Goal: Task Accomplishment & Management: Manage account settings

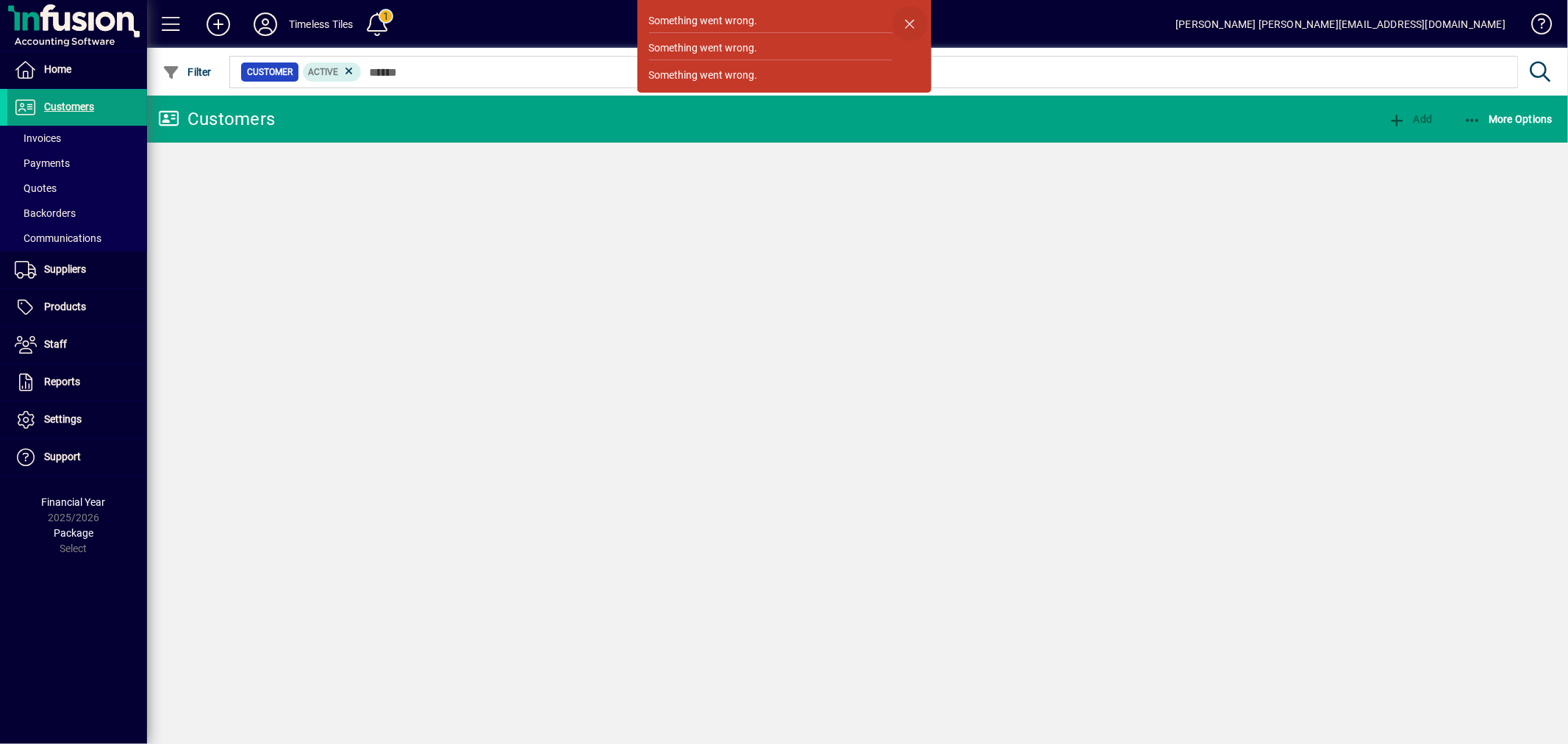
click at [905, 23] on span "button" at bounding box center [911, 24] width 36 height 36
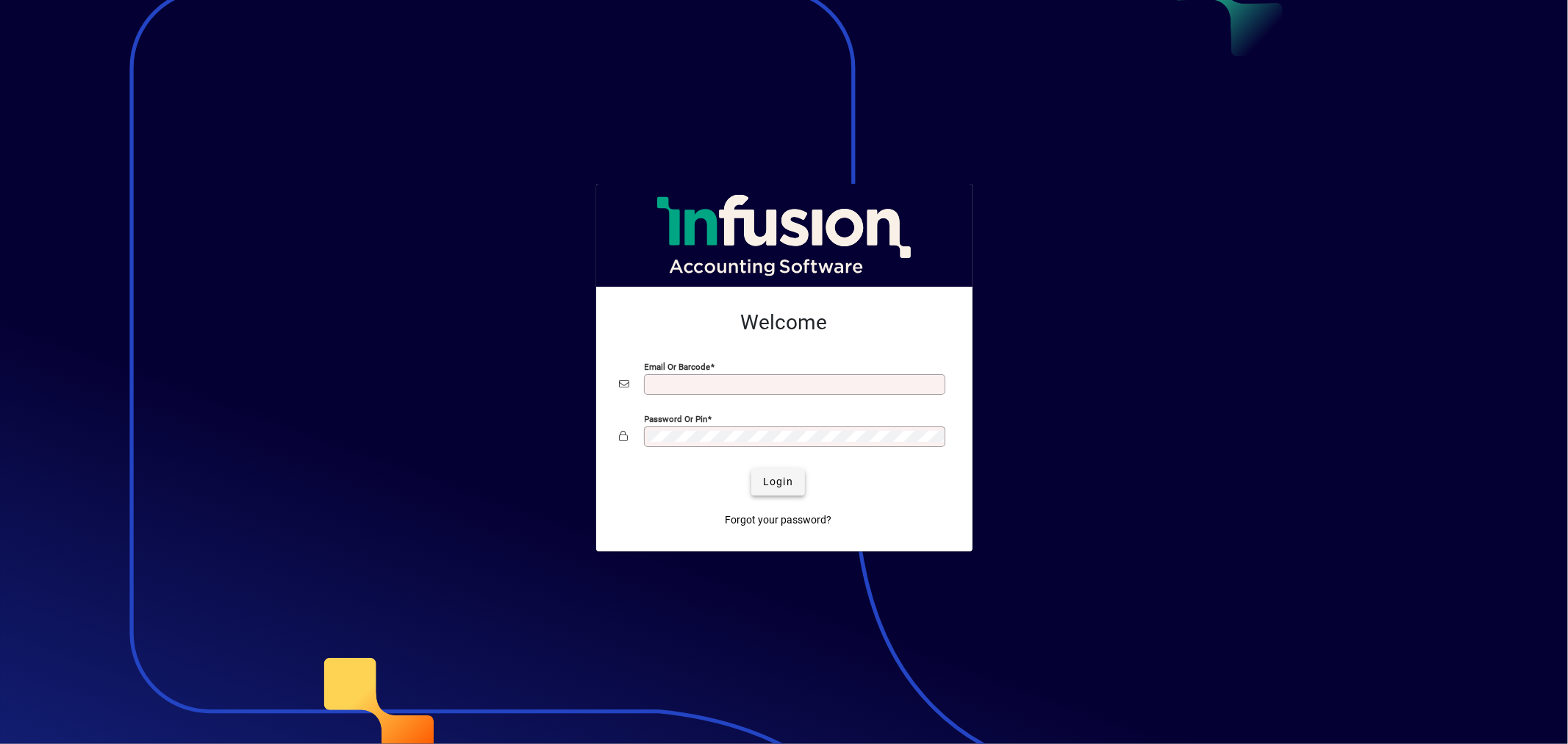
type input "**********"
click at [799, 472] on span "submit" at bounding box center [778, 483] width 54 height 36
